Goal: Transaction & Acquisition: Purchase product/service

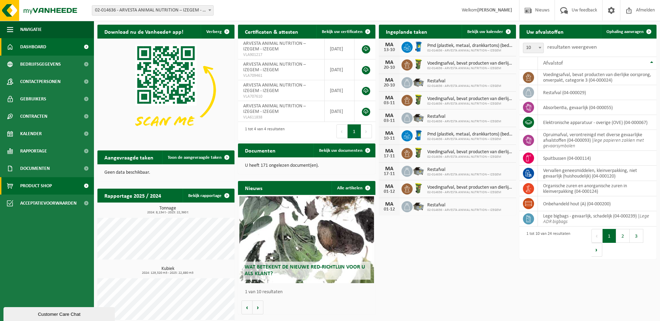
click at [45, 186] on span "Product Shop" at bounding box center [36, 185] width 32 height 17
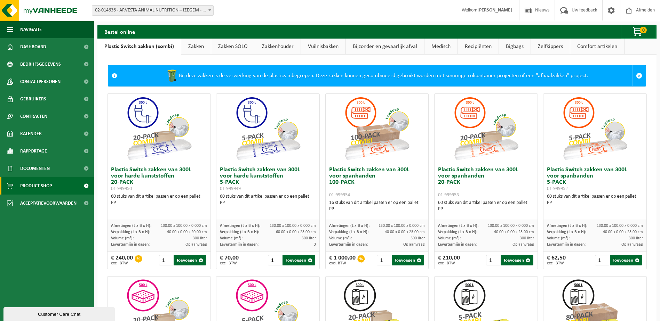
click at [208, 48] on link "Zakken" at bounding box center [196, 47] width 30 height 16
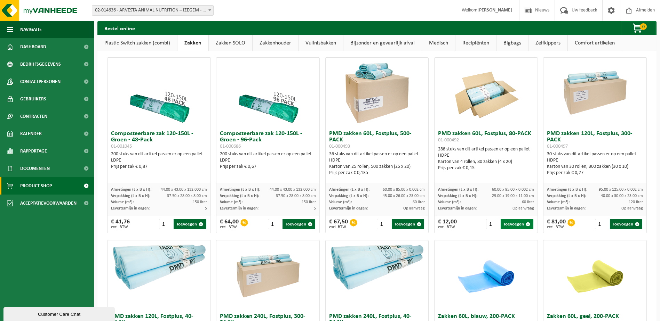
scroll to position [383, 0]
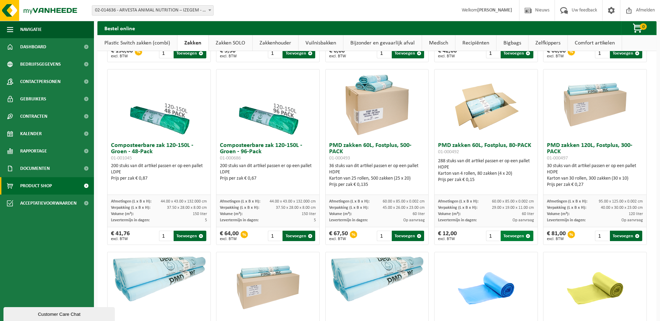
click at [516, 239] on button "Toevoegen" at bounding box center [516, 236] width 32 height 10
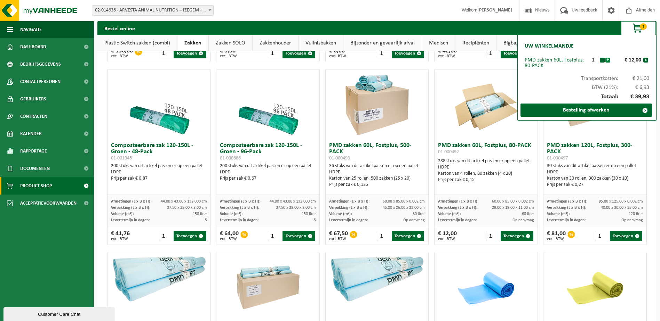
click at [609, 61] on button "+" at bounding box center [607, 60] width 5 height 5
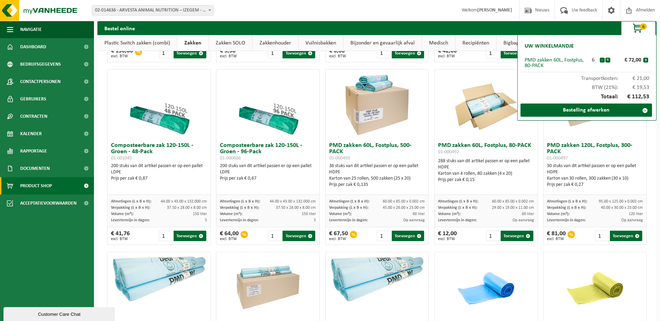
click at [609, 61] on button "+" at bounding box center [607, 60] width 5 height 5
click at [607, 61] on button "+" at bounding box center [607, 60] width 5 height 5
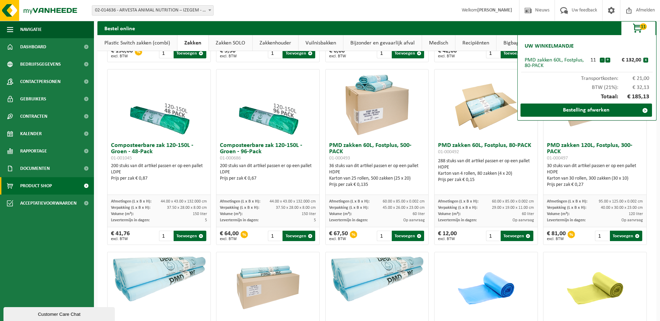
click at [607, 61] on button "+" at bounding box center [607, 60] width 5 height 5
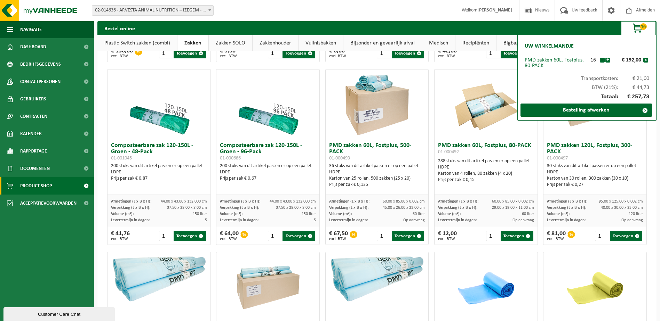
click at [607, 61] on button "+" at bounding box center [607, 60] width 5 height 5
click at [601, 59] on button "-" at bounding box center [602, 60] width 5 height 5
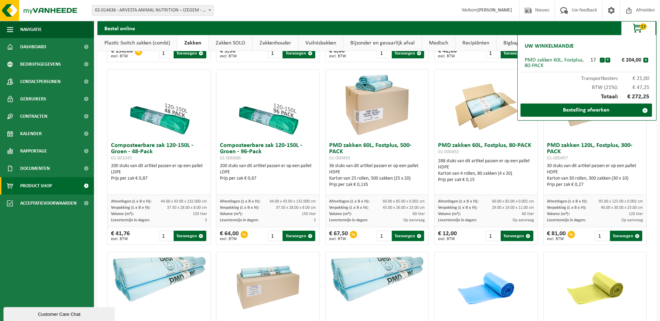
click at [601, 59] on button "-" at bounding box center [602, 60] width 5 height 5
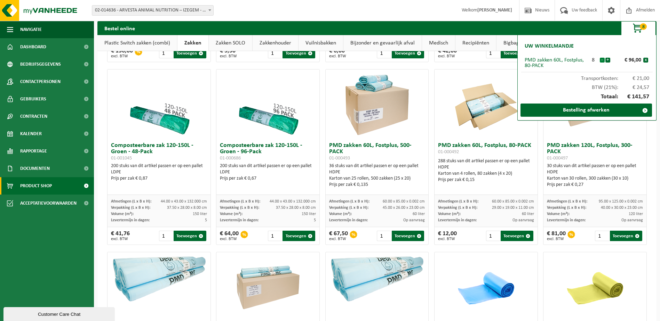
click at [602, 59] on button "-" at bounding box center [602, 60] width 5 height 5
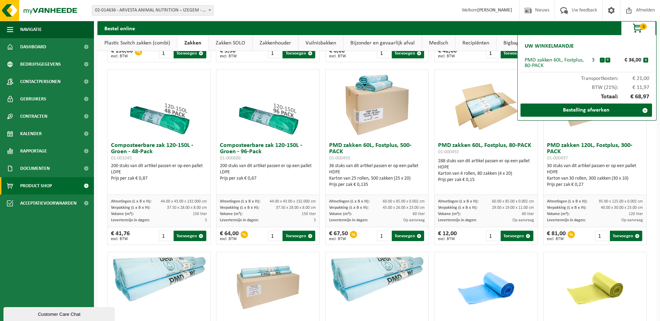
click at [602, 59] on button "-" at bounding box center [602, 60] width 5 height 5
click at [597, 110] on link "Bestelling afwerken" at bounding box center [585, 110] width 131 height 13
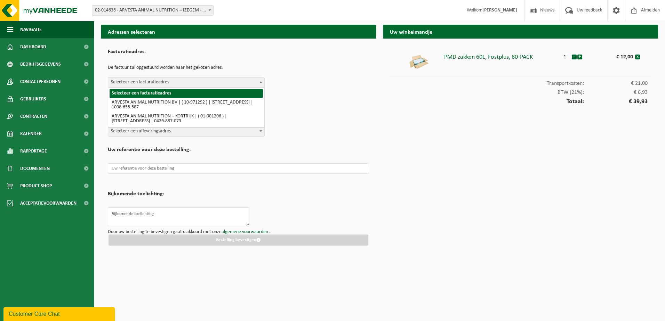
click at [262, 82] on b at bounding box center [260, 82] width 3 height 2
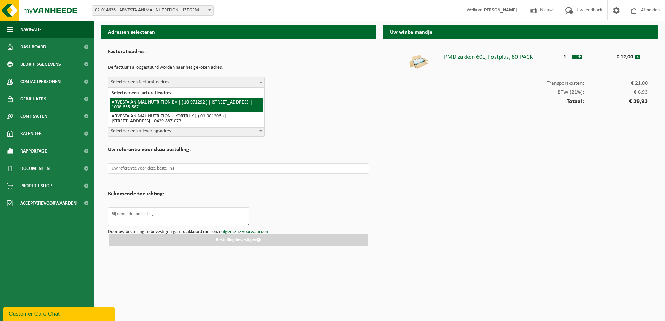
select select "155682"
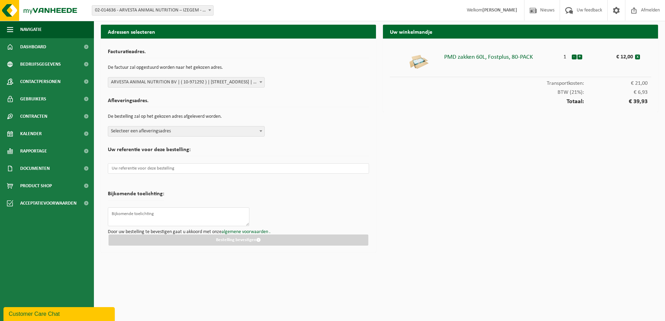
click at [259, 131] on b at bounding box center [260, 131] width 3 height 2
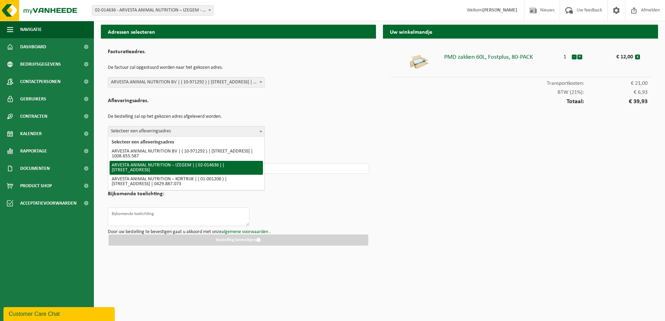
select select "2728"
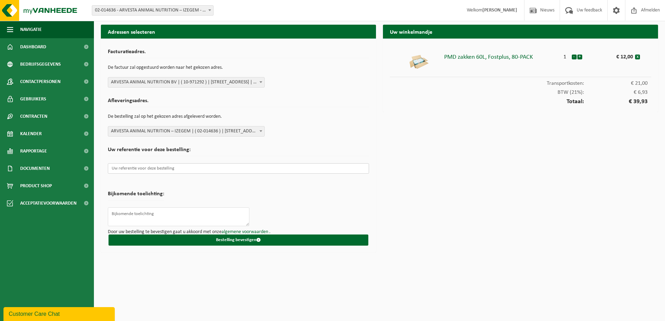
click at [134, 169] on input "text" at bounding box center [238, 168] width 261 height 10
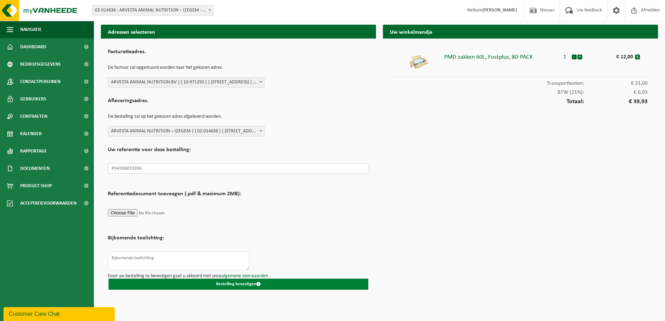
type input "PO4500053206"
click at [234, 285] on button "Bestelling bevestigen" at bounding box center [238, 284] width 260 height 11
